Goal: Find contact information: Find contact information

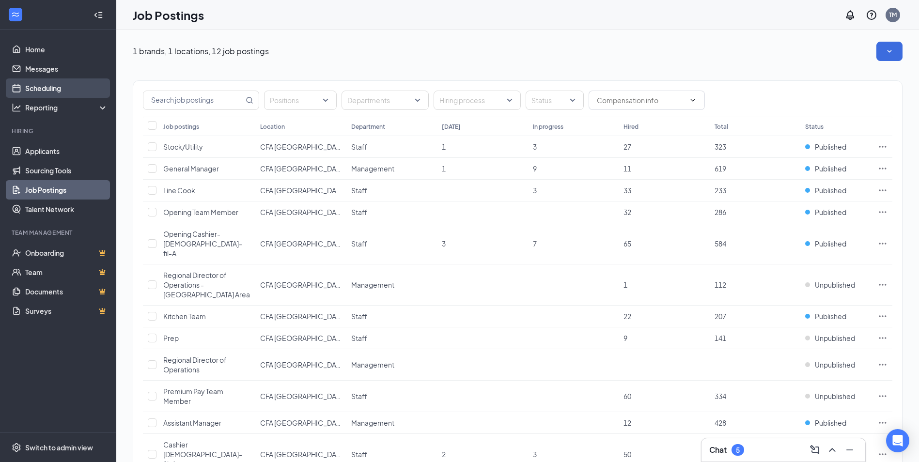
click at [42, 83] on link "Scheduling" at bounding box center [66, 87] width 83 height 19
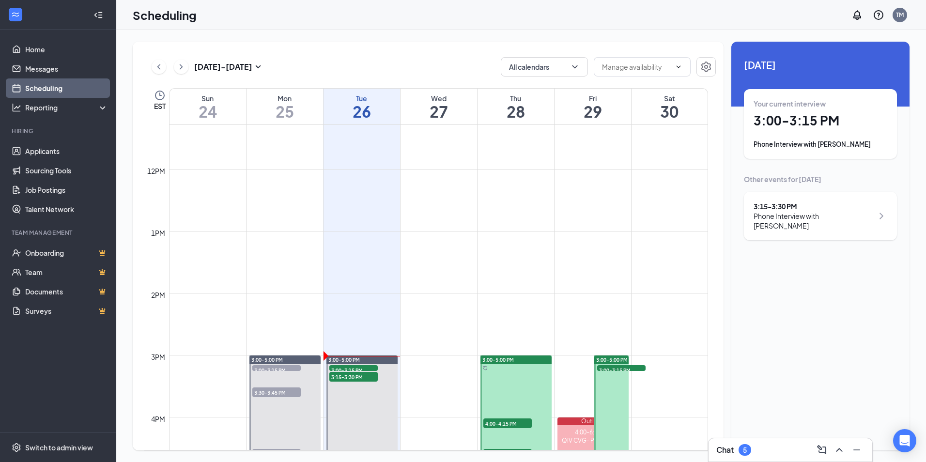
scroll to position [719, 0]
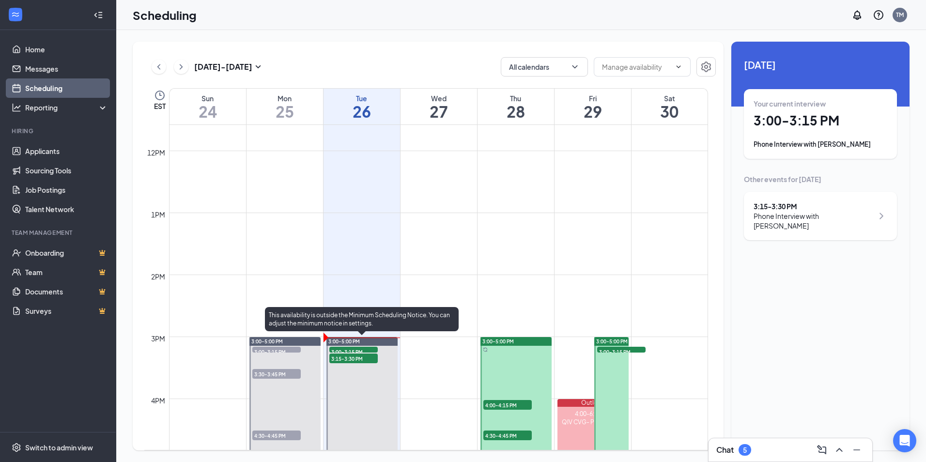
click at [356, 351] on span "3:00-3:15 PM" at bounding box center [354, 352] width 48 height 10
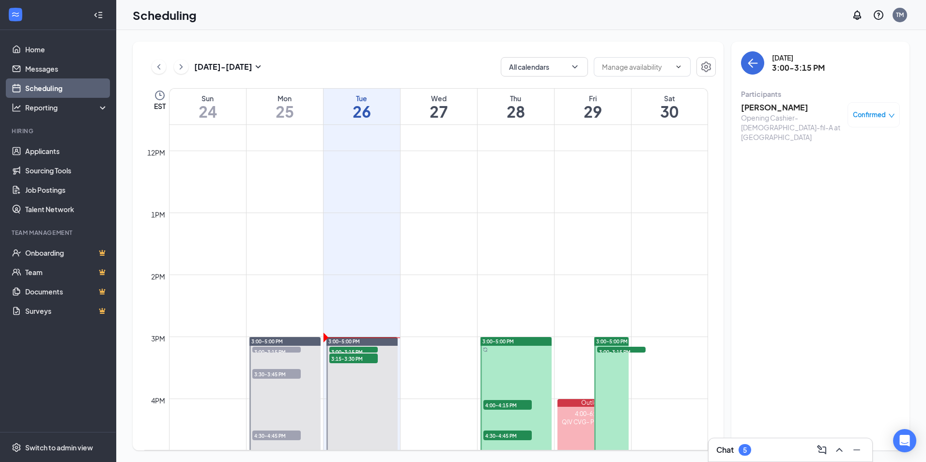
click at [765, 114] on div "Opening Cashier- [DEMOGRAPHIC_DATA]-fil-A at [GEOGRAPHIC_DATA]" at bounding box center [792, 127] width 102 height 29
click at [766, 108] on h3 "[PERSON_NAME]" at bounding box center [792, 107] width 102 height 11
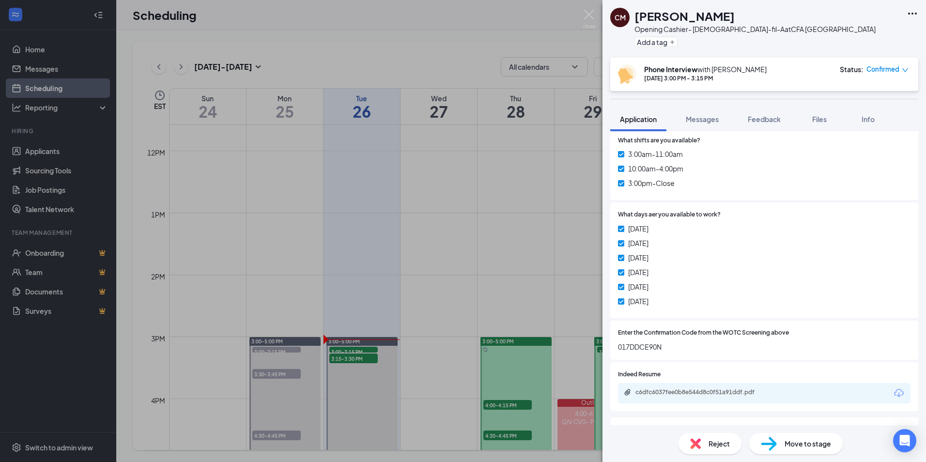
scroll to position [339, 0]
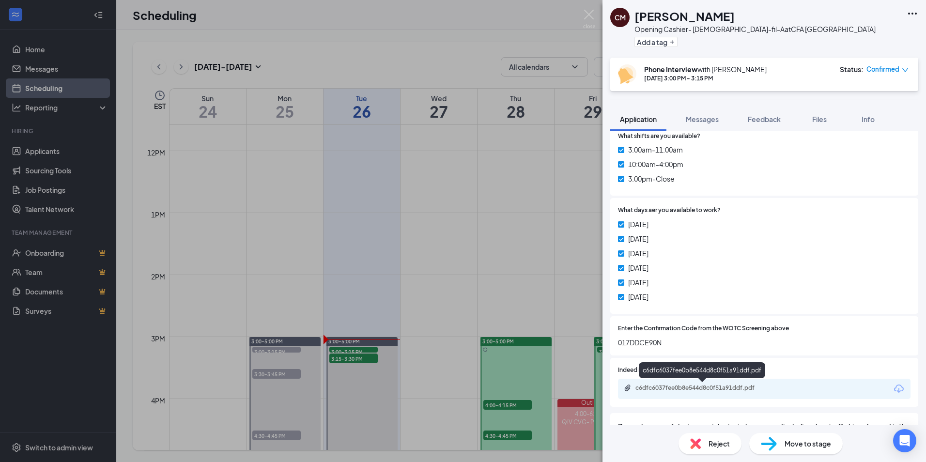
click at [705, 388] on div "c6dfc6037fee0b8e544d8c0f51a91ddf.pdf" at bounding box center [704, 388] width 136 height 8
click at [714, 390] on div "c6dfc6037fee0b8e544d8c0f51a91ddf.pdf" at bounding box center [704, 388] width 136 height 8
click at [356, 360] on div "CM [PERSON_NAME] Opening Cashier- [DEMOGRAPHIC_DATA]-fil-A at CFA [GEOGRAPHIC_D…" at bounding box center [463, 231] width 926 height 462
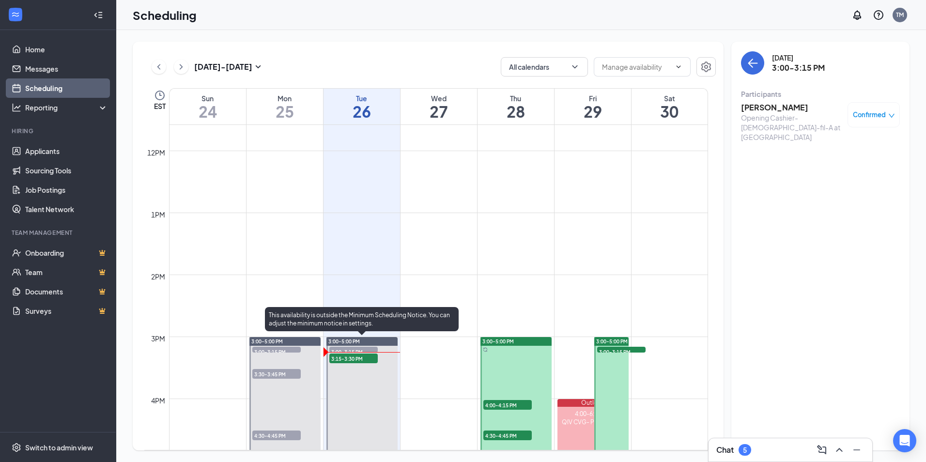
click at [356, 360] on span "3:15-3:30 PM" at bounding box center [354, 359] width 48 height 10
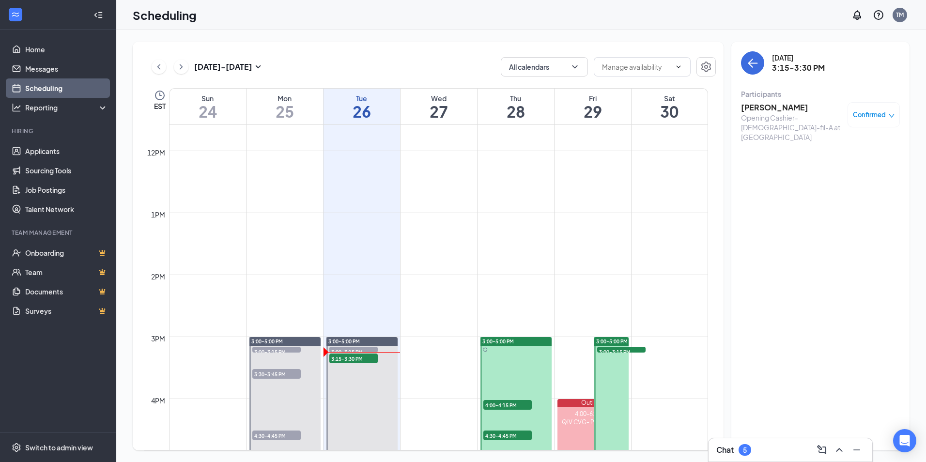
click at [784, 115] on div "Opening Cashier- [DEMOGRAPHIC_DATA]-fil-A at [GEOGRAPHIC_DATA]" at bounding box center [792, 127] width 102 height 29
click at [785, 109] on h3 "[PERSON_NAME]" at bounding box center [792, 107] width 102 height 11
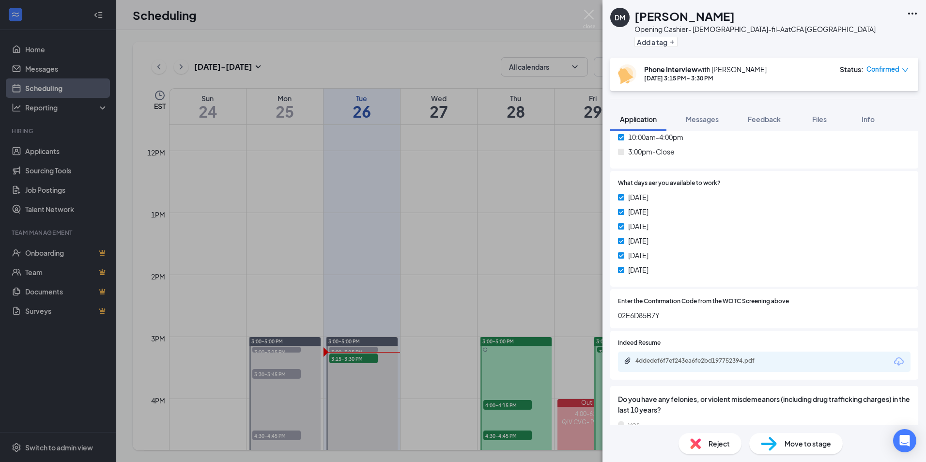
scroll to position [388, 0]
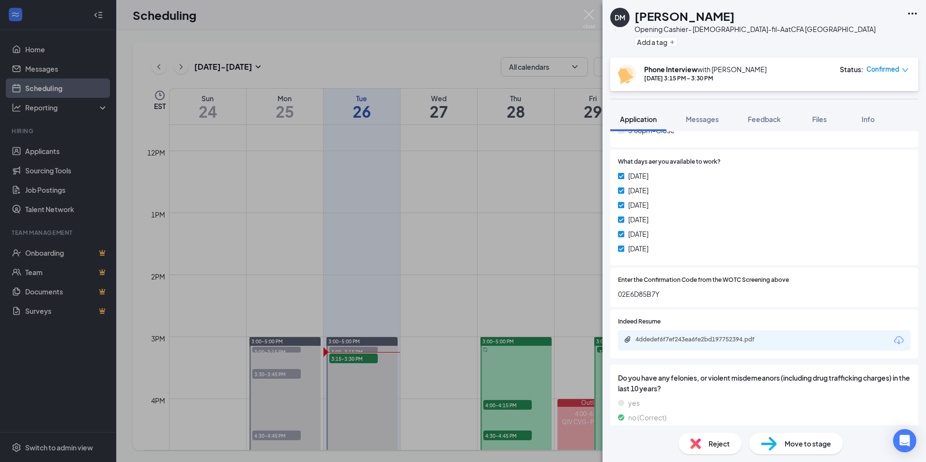
click at [739, 346] on div "4ddedef6f7ef243ea6fe2bd197752394.pdf" at bounding box center [764, 340] width 293 height 20
click at [739, 344] on div "4ddedef6f7ef243ea6fe2bd197752394.pdf" at bounding box center [704, 340] width 136 height 8
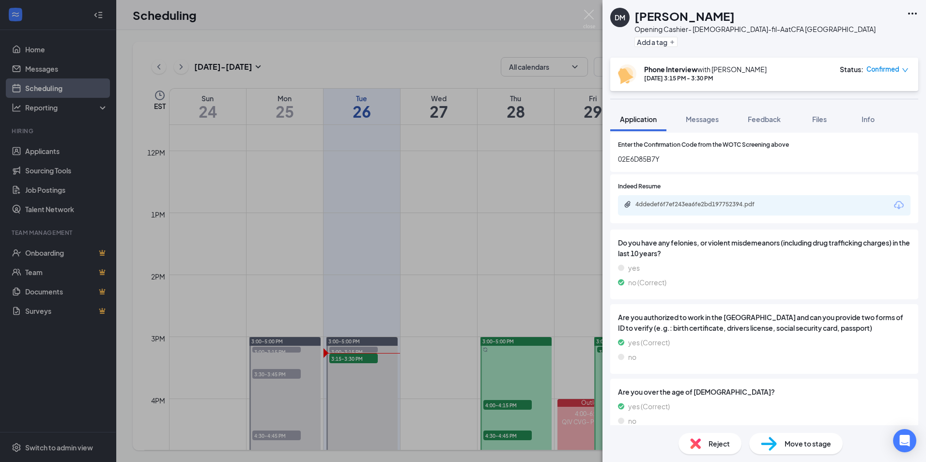
scroll to position [538, 0]
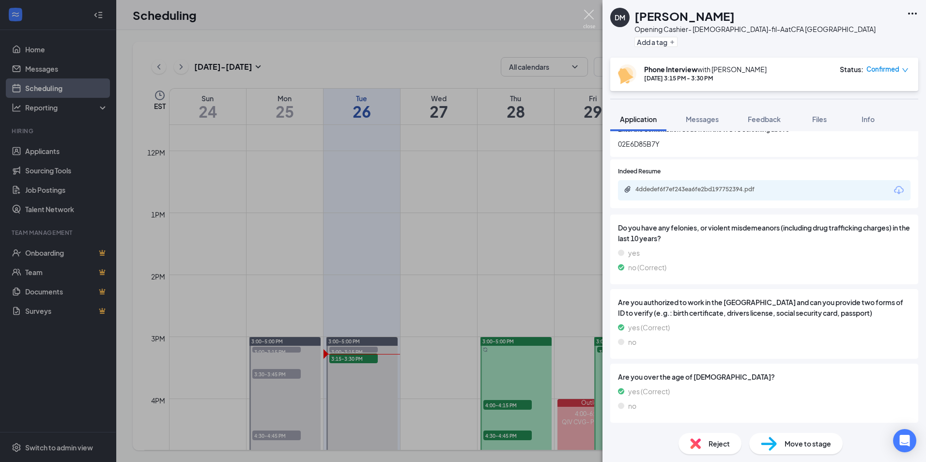
click at [592, 15] on img at bounding box center [589, 19] width 12 height 19
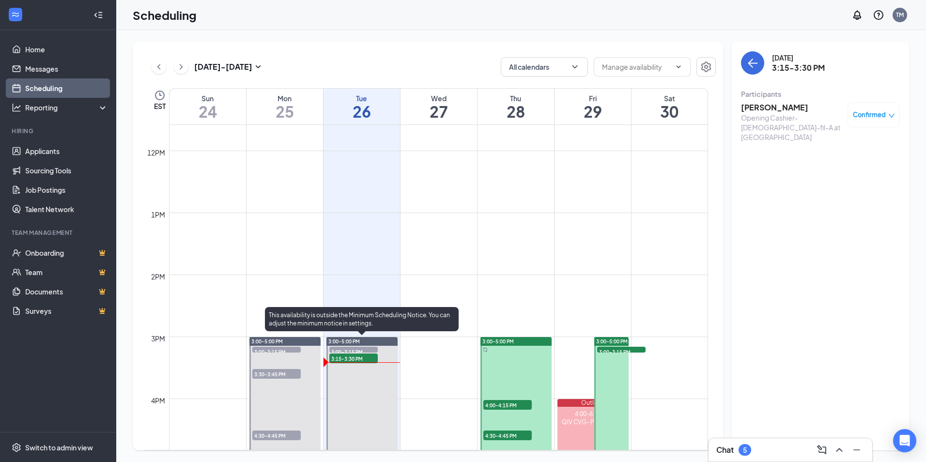
click at [362, 359] on span "3:15-3:30 PM" at bounding box center [354, 359] width 48 height 10
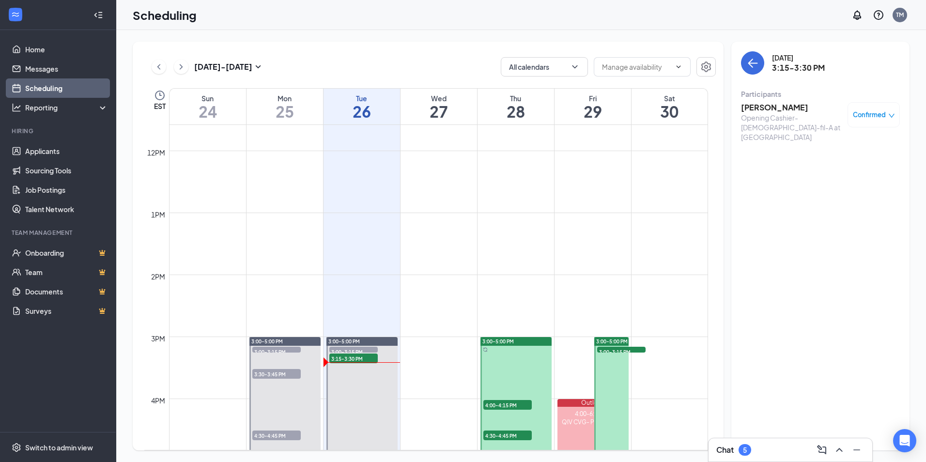
click at [769, 118] on div "Opening Cashier- [DEMOGRAPHIC_DATA]-fil-A at [GEOGRAPHIC_DATA]" at bounding box center [792, 127] width 102 height 29
click at [769, 111] on h3 "[PERSON_NAME]" at bounding box center [792, 107] width 102 height 11
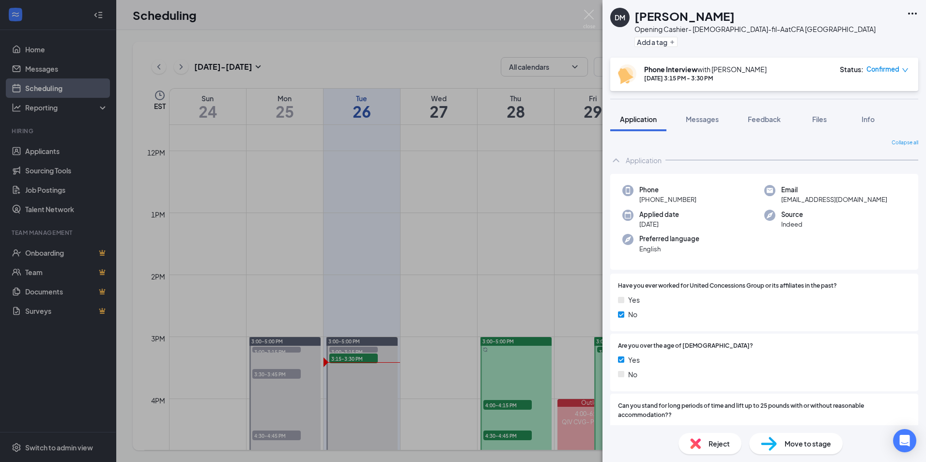
click at [705, 452] on div "Reject" at bounding box center [710, 443] width 63 height 21
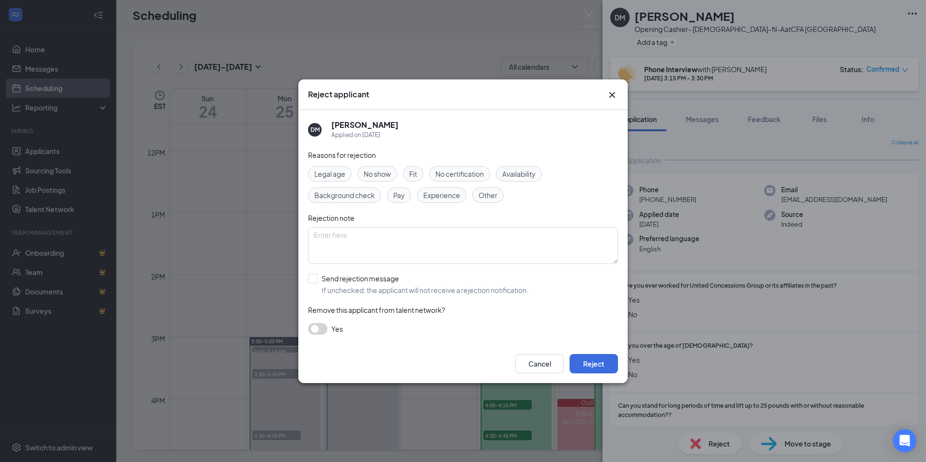
click at [373, 167] on div "No show" at bounding box center [378, 174] width 40 height 16
click at [596, 363] on button "Reject" at bounding box center [594, 363] width 48 height 19
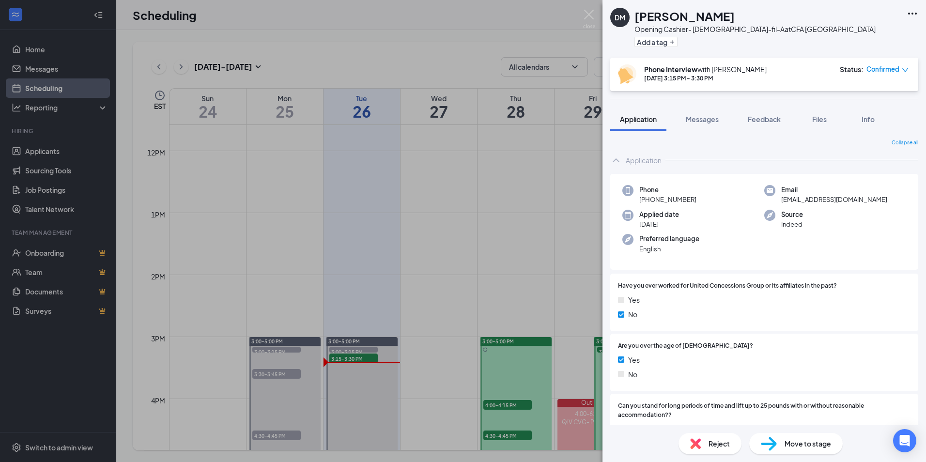
click at [348, 350] on div "[PERSON_NAME] Opening Cashier- [DEMOGRAPHIC_DATA]-fil-A at CFA [GEOGRAPHIC_DATA…" at bounding box center [463, 231] width 926 height 462
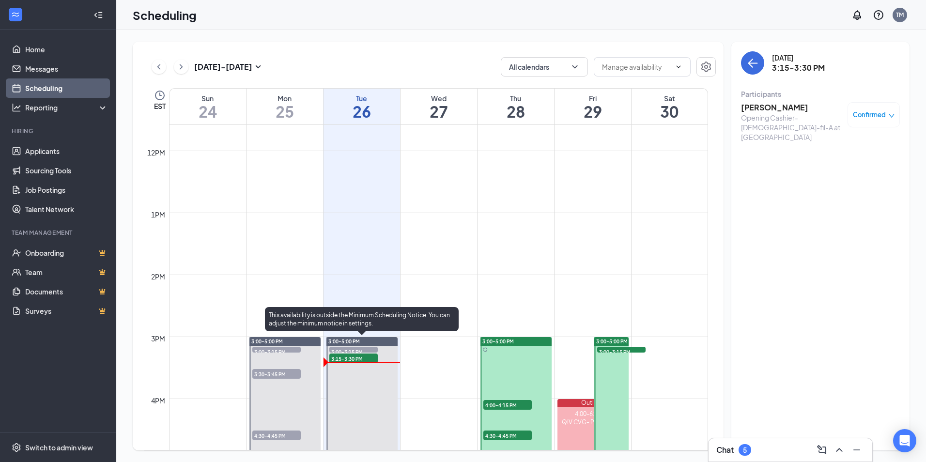
click at [348, 350] on span "3:00-3:15 PM" at bounding box center [354, 352] width 48 height 10
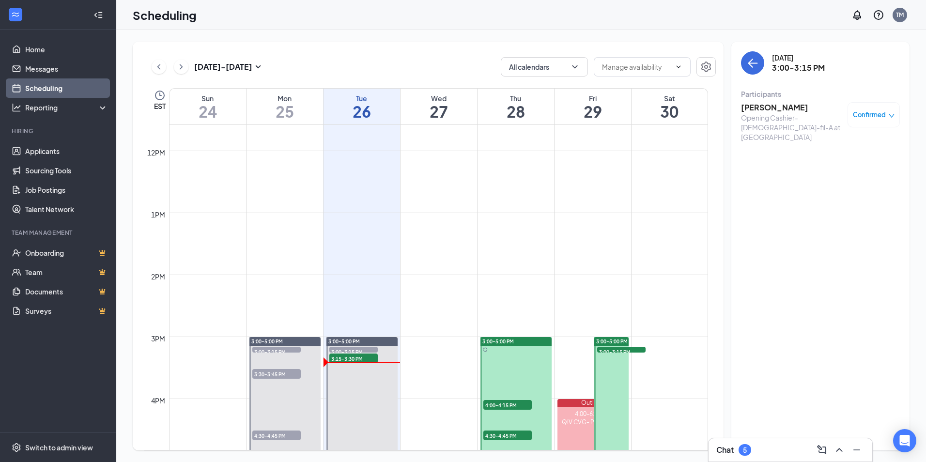
click at [769, 109] on h3 "[PERSON_NAME]" at bounding box center [792, 107] width 102 height 11
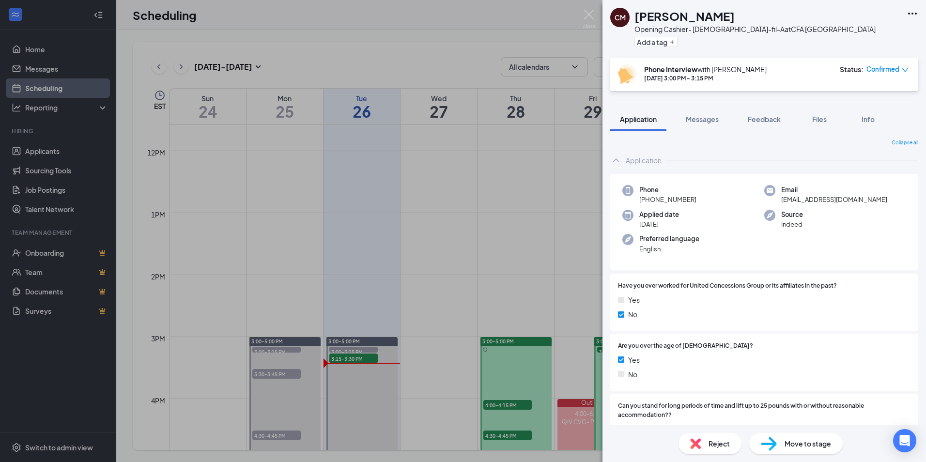
click at [916, 35] on div "CM [PERSON_NAME] Opening Cashier- [DEMOGRAPHIC_DATA]-fil-A at CFA [GEOGRAPHIC_D…" at bounding box center [765, 29] width 324 height 58
drag, startPoint x: 718, startPoint y: 15, endPoint x: 638, endPoint y: 20, distance: 80.1
click at [638, 20] on div "[PERSON_NAME]" at bounding box center [755, 16] width 241 height 16
copy h1 "[PERSON_NAME]"
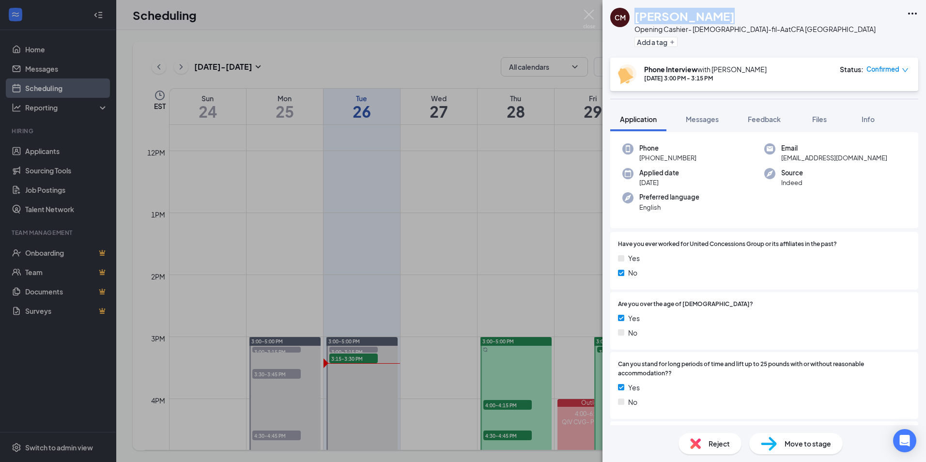
scroll to position [97, 0]
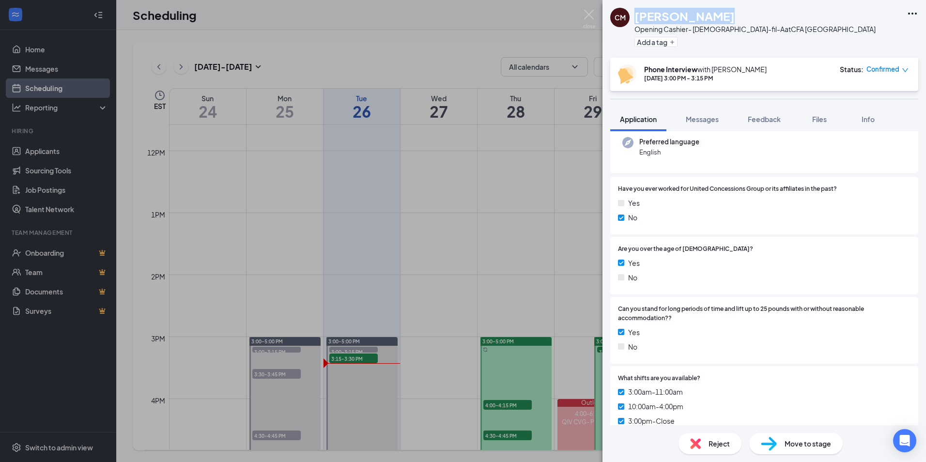
drag, startPoint x: 920, startPoint y: 34, endPoint x: 904, endPoint y: 81, distance: 49.5
click at [920, 34] on div "CM [PERSON_NAME] Opening Cashier- [DEMOGRAPHIC_DATA]-fil-A at CFA [GEOGRAPHIC_D…" at bounding box center [765, 29] width 324 height 58
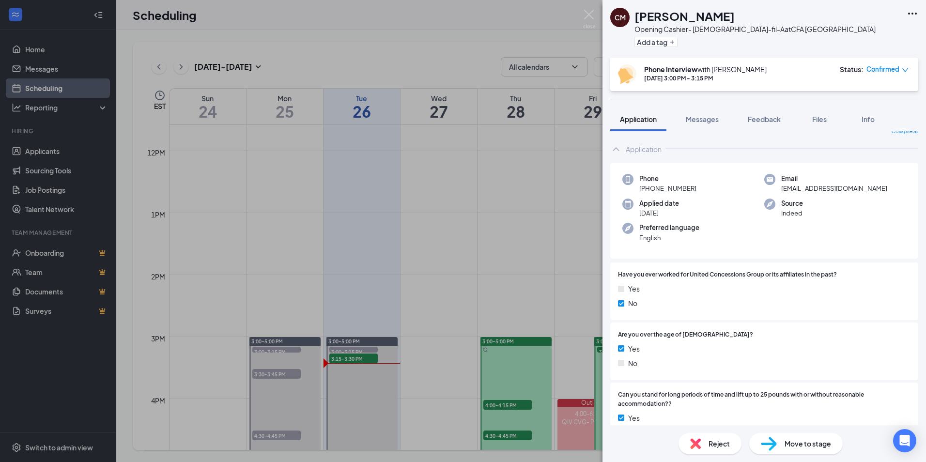
scroll to position [0, 0]
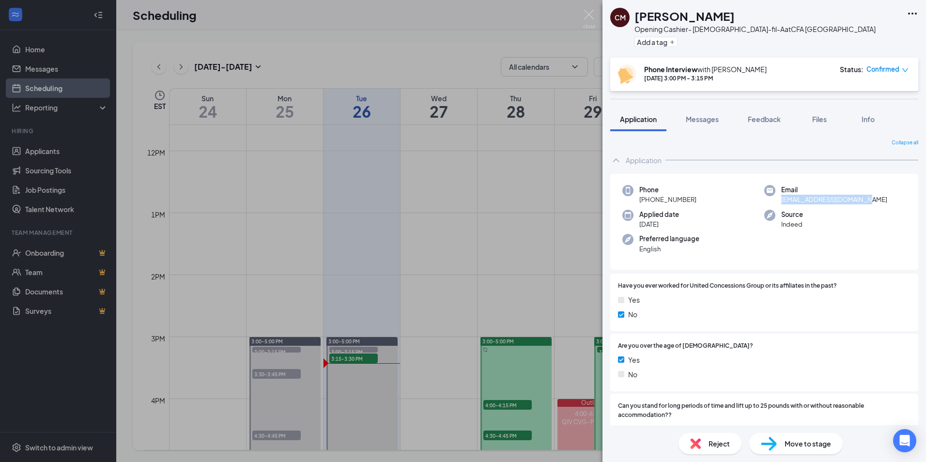
drag, startPoint x: 863, startPoint y: 199, endPoint x: 778, endPoint y: 206, distance: 84.6
click at [778, 206] on div "Phone [PHONE_NUMBER] Email [EMAIL_ADDRESS][DOMAIN_NAME] Applied date [DATE] Sou…" at bounding box center [765, 222] width 308 height 96
copy span "[EMAIL_ADDRESS][DOMAIN_NAME]"
click at [915, 53] on div "CM [PERSON_NAME] Opening Cashier- [DEMOGRAPHIC_DATA]-fil-A at CFA [GEOGRAPHIC_D…" at bounding box center [765, 29] width 324 height 58
click at [698, 195] on div "Phone [PHONE_NUMBER]" at bounding box center [694, 195] width 142 height 20
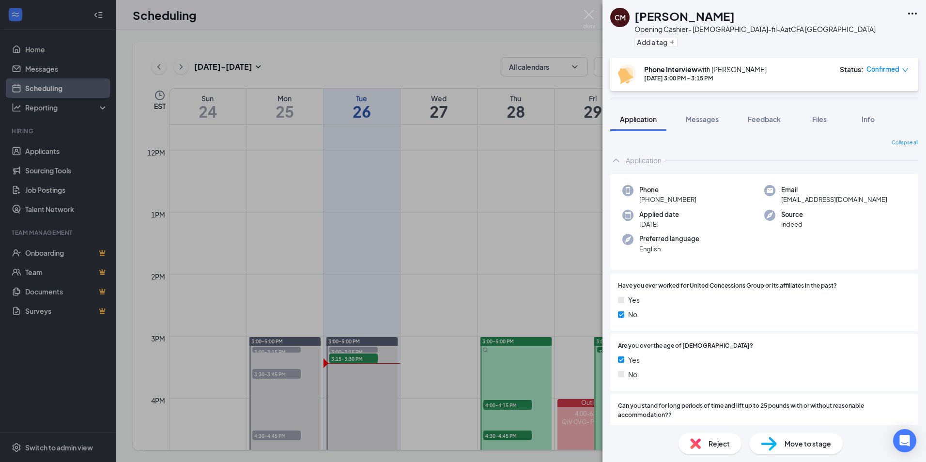
click at [695, 199] on div "Phone [PHONE_NUMBER]" at bounding box center [694, 195] width 142 height 20
click at [700, 194] on div "Phone [PHONE_NUMBER]" at bounding box center [694, 195] width 142 height 20
drag, startPoint x: 696, startPoint y: 200, endPoint x: 649, endPoint y: 202, distance: 47.1
click at [649, 202] on div "Phone [PHONE_NUMBER]" at bounding box center [694, 195] width 142 height 20
copy span "[PHONE_NUMBER]"
